Goal: Task Accomplishment & Management: Manage account settings

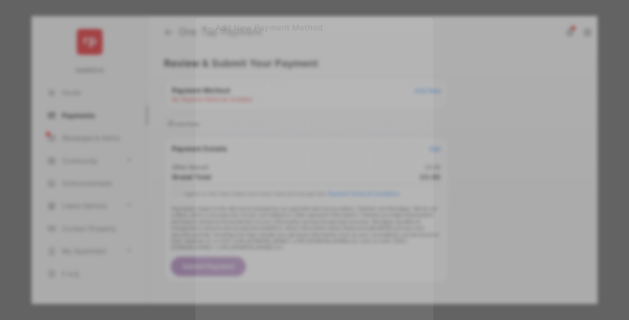
scroll to position [7, 0]
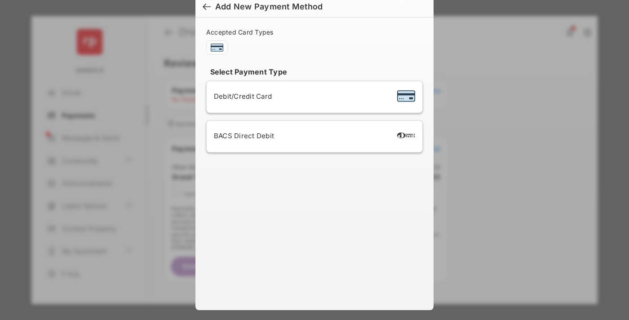
click at [313, 137] on div "BACS Direct Debit" at bounding box center [314, 136] width 201 height 17
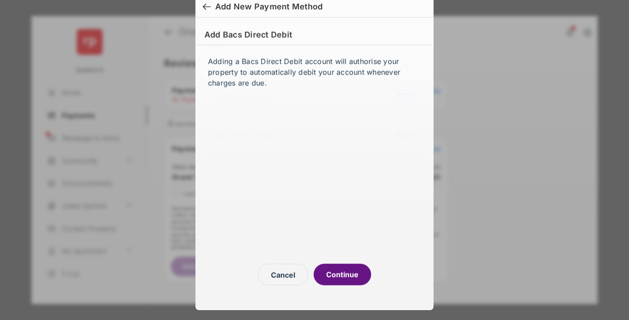
click at [342, 274] on button "Continue" at bounding box center [341, 275] width 57 height 22
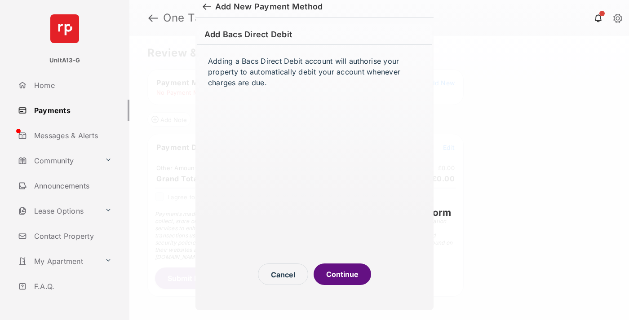
scroll to position [3, 0]
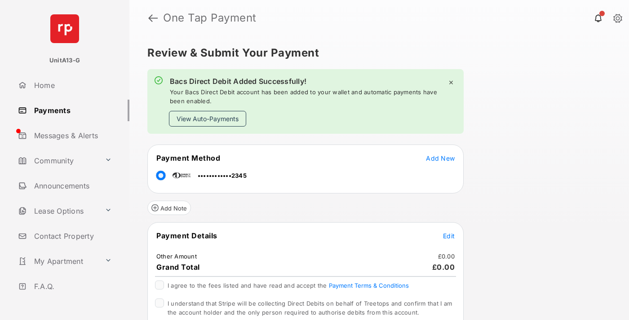
click at [70, 110] on link "Payments" at bounding box center [71, 111] width 115 height 22
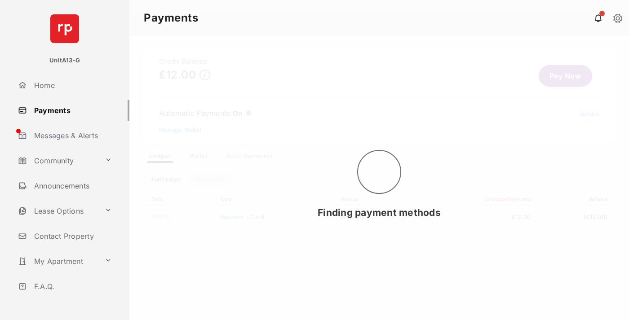
click at [180, 130] on link "Manage Wallet" at bounding box center [180, 129] width 42 height 7
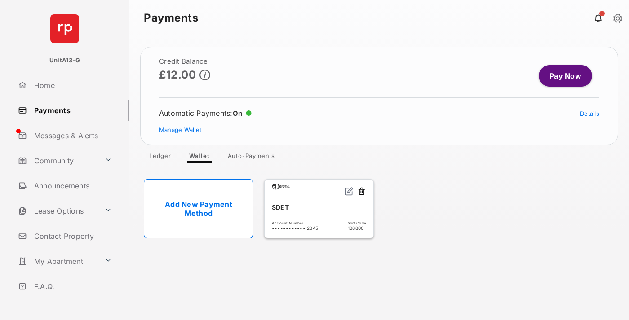
click at [589, 114] on link "Details" at bounding box center [589, 113] width 19 height 7
